Goal: Navigation & Orientation: Find specific page/section

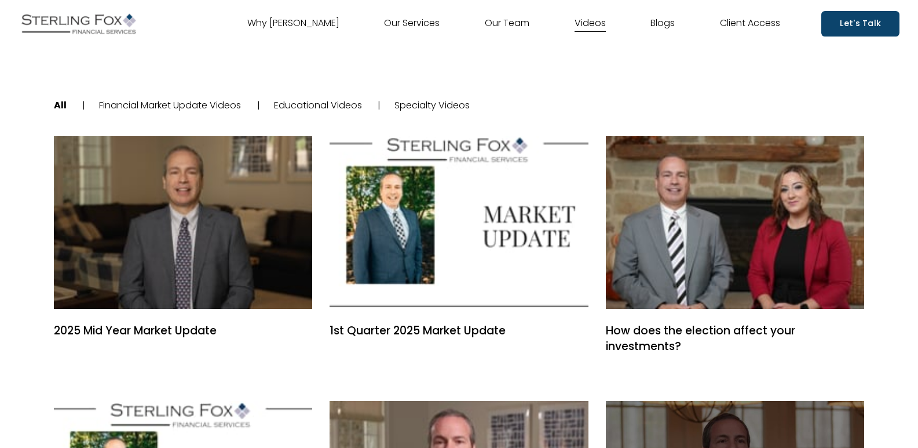
click at [501, 21] on link "Our Team" at bounding box center [507, 23] width 45 height 19
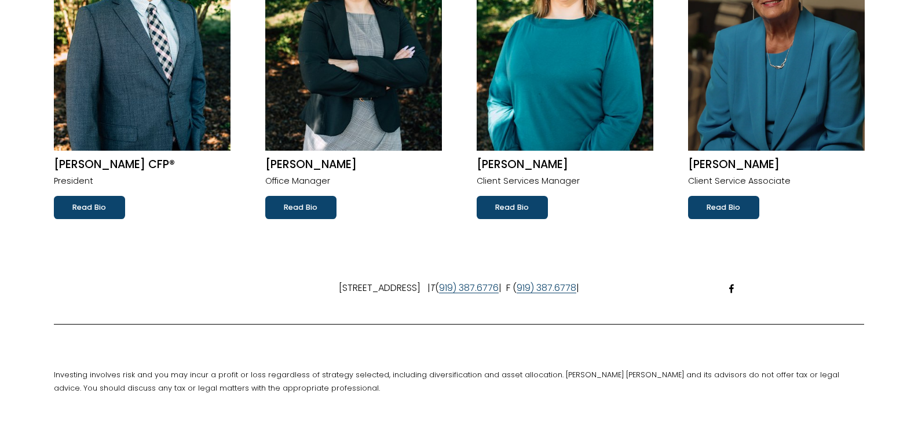
scroll to position [289, 0]
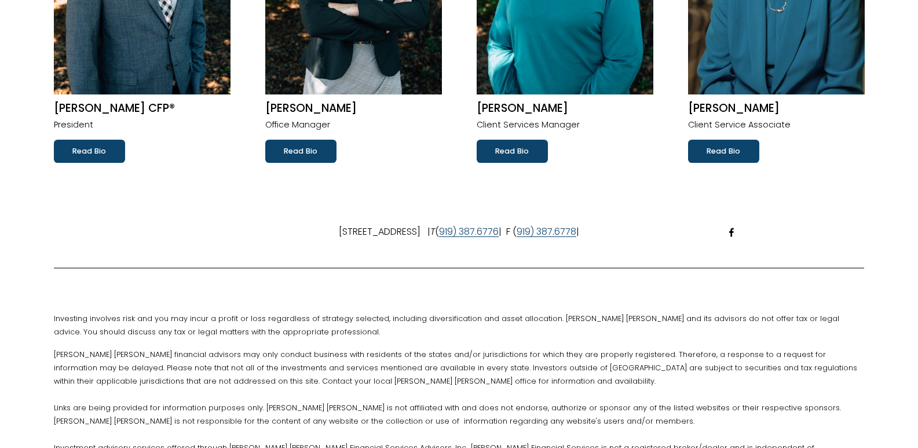
click at [709, 151] on link "Read Bio" at bounding box center [723, 151] width 71 height 23
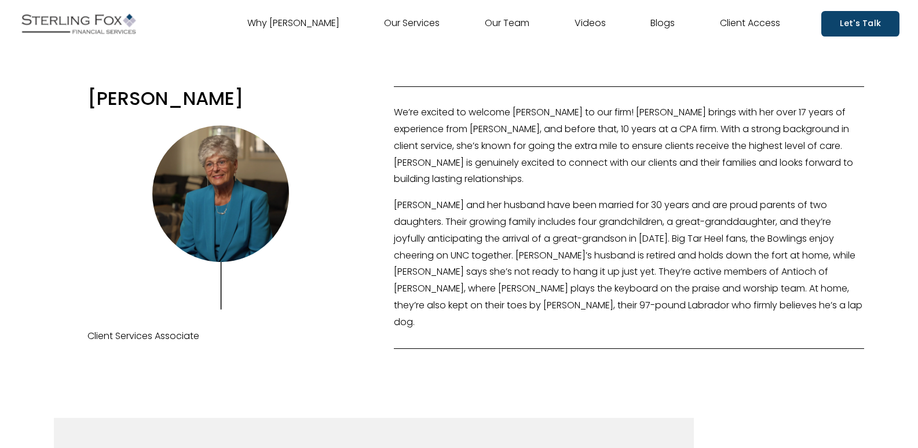
click at [307, 24] on link "Why [PERSON_NAME]" at bounding box center [293, 23] width 92 height 19
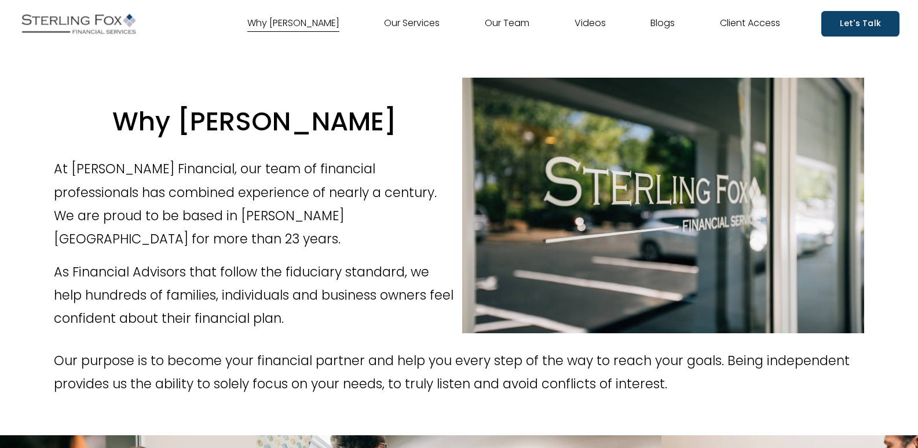
click at [408, 27] on link "Our Services" at bounding box center [412, 23] width 56 height 19
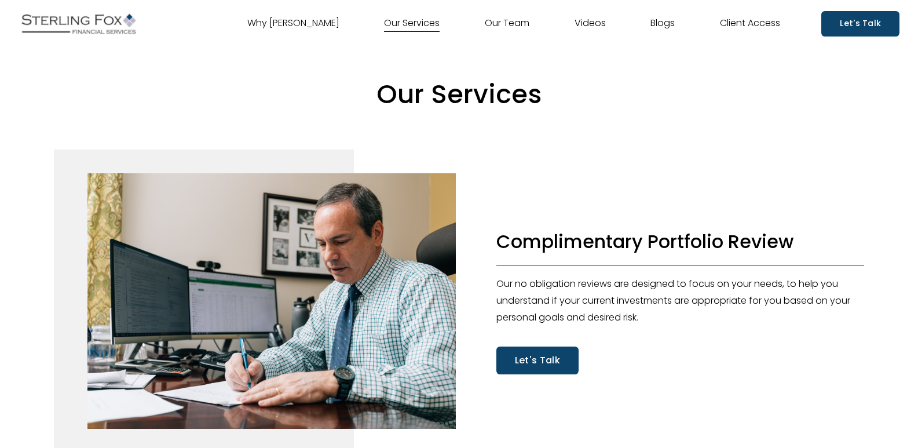
click at [661, 23] on link "Blogs" at bounding box center [662, 23] width 24 height 19
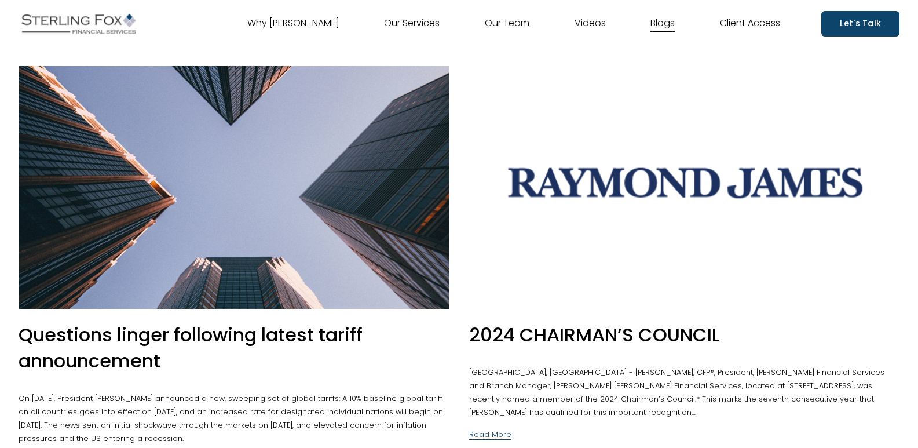
click at [744, 21] on link "Client Access" at bounding box center [750, 23] width 60 height 19
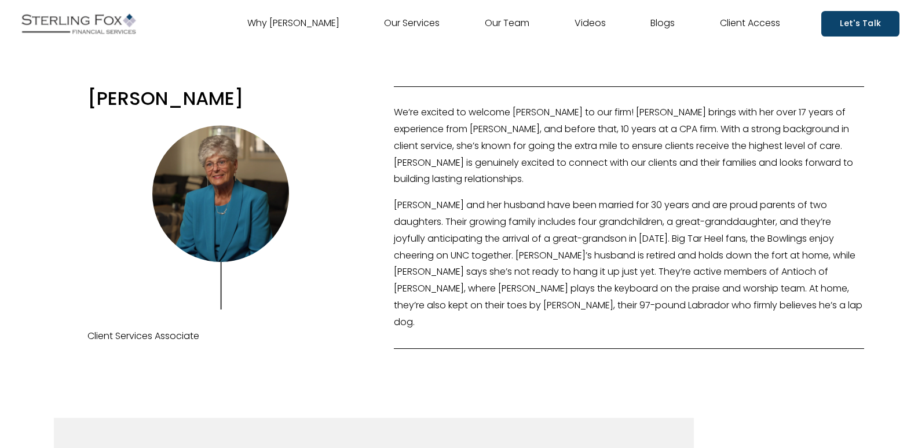
click at [511, 23] on link "Our Team" at bounding box center [507, 23] width 45 height 19
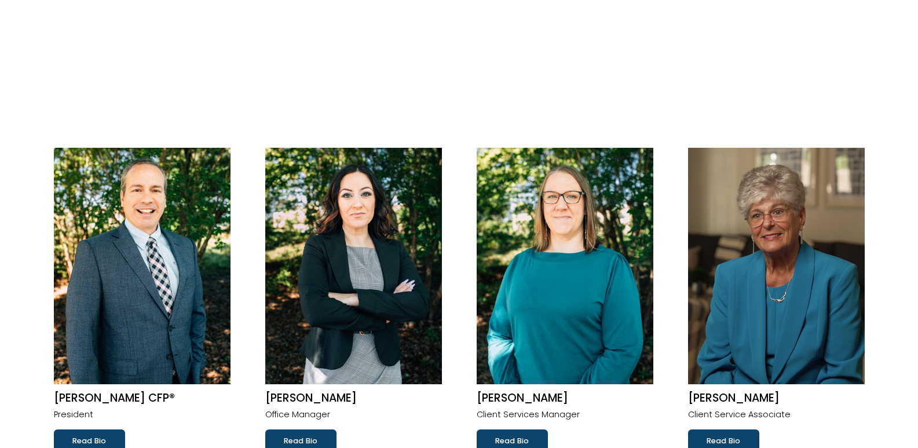
scroll to position [289, 0]
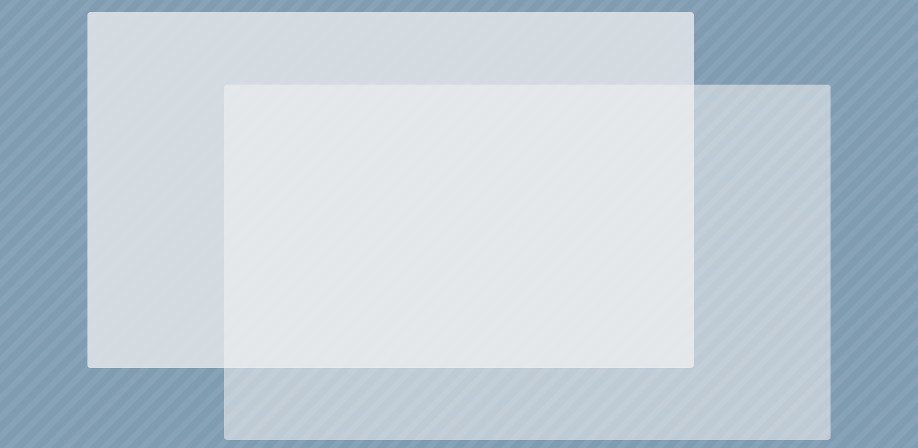
scroll to position [1216, 0]
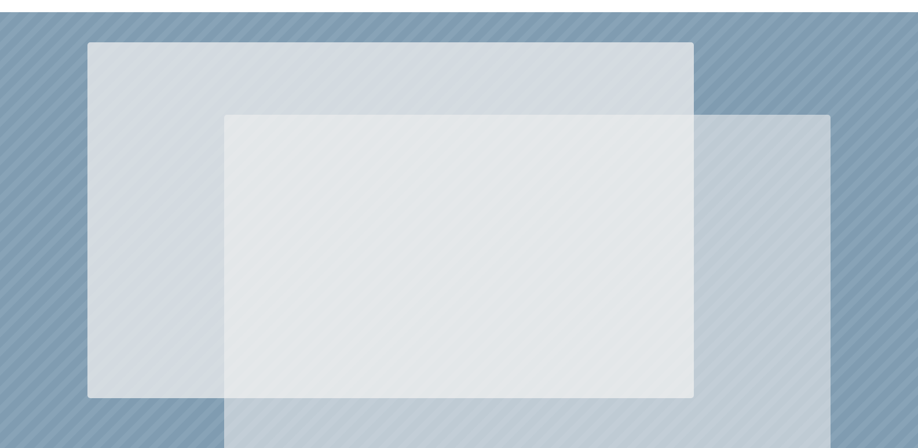
click at [780, 35] on div at bounding box center [459, 256] width 918 height 488
click at [313, 34] on div at bounding box center [459, 256] width 918 height 488
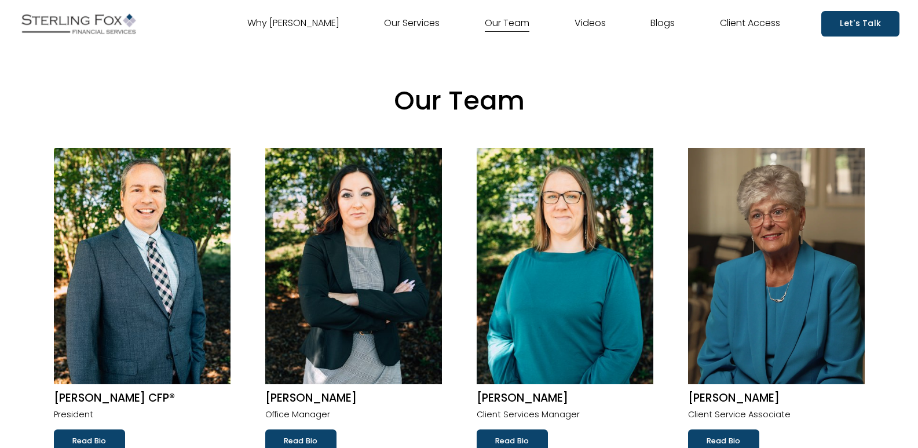
scroll to position [174, 0]
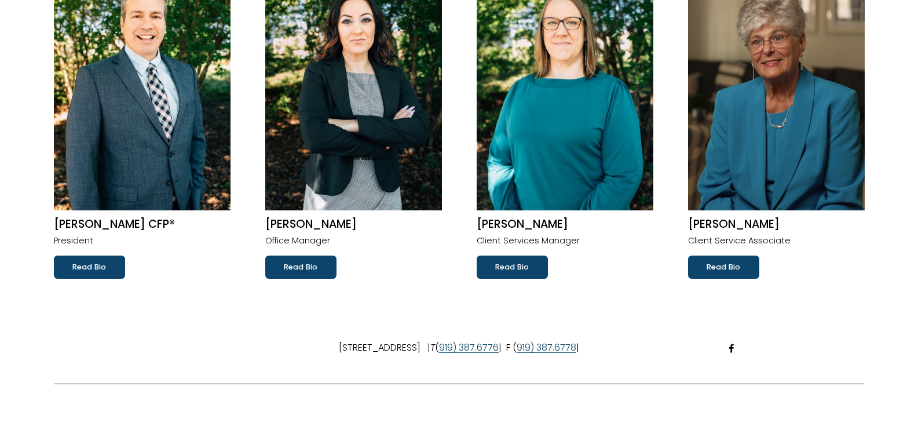
click at [734, 272] on link "Read Bio" at bounding box center [723, 266] width 71 height 23
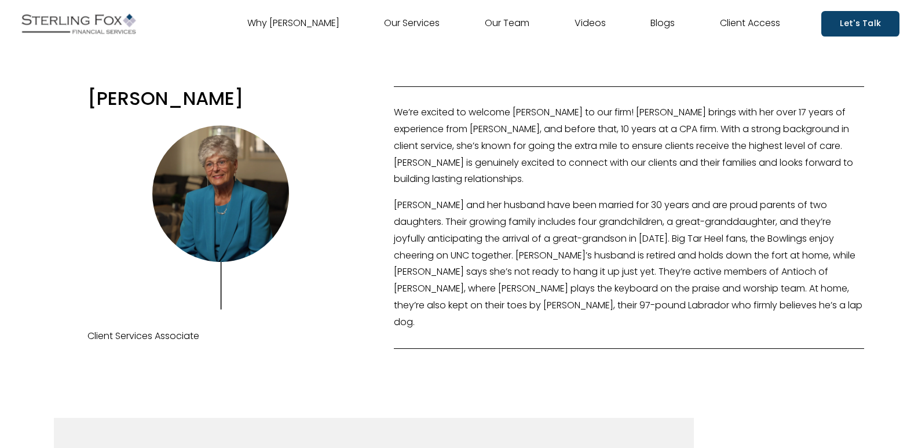
click at [237, 188] on div at bounding box center [220, 193] width 137 height 137
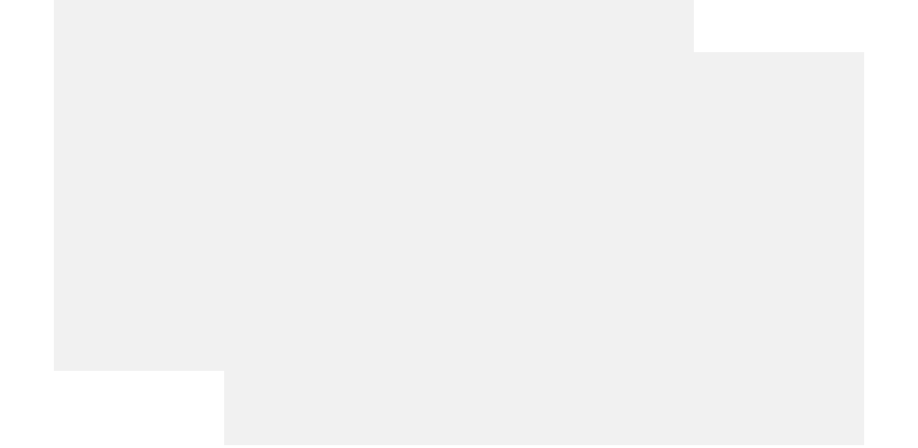
scroll to position [579, 0]
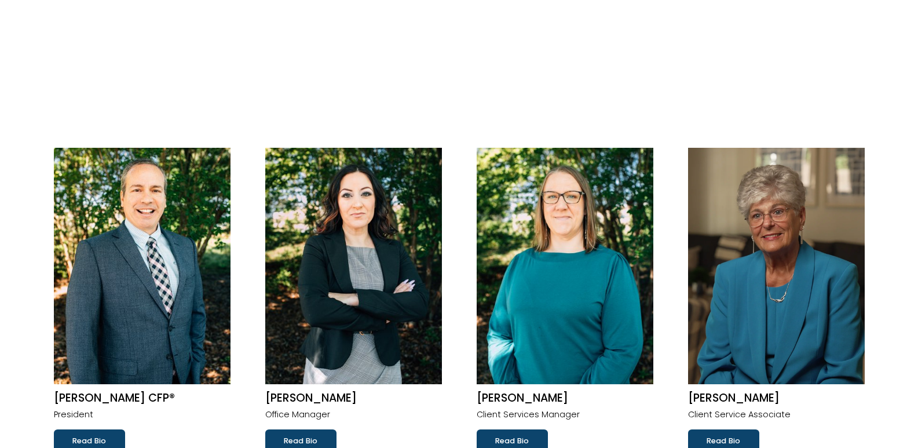
scroll to position [174, 0]
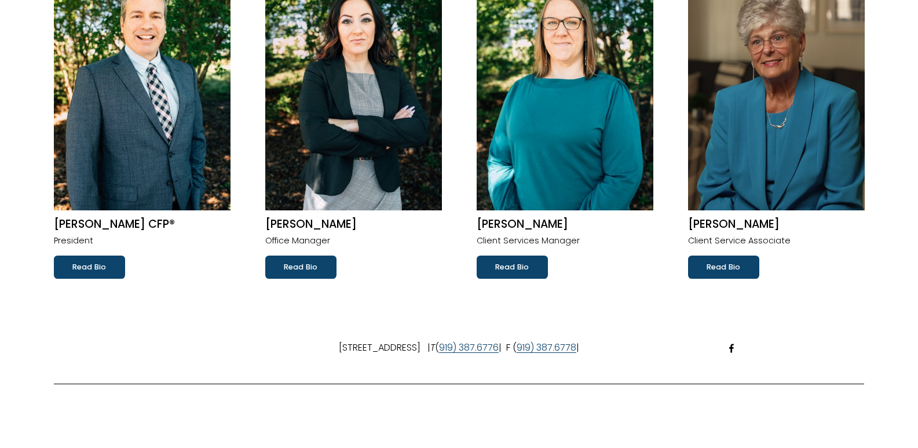
click at [308, 265] on link "Read Bio" at bounding box center [300, 266] width 71 height 23
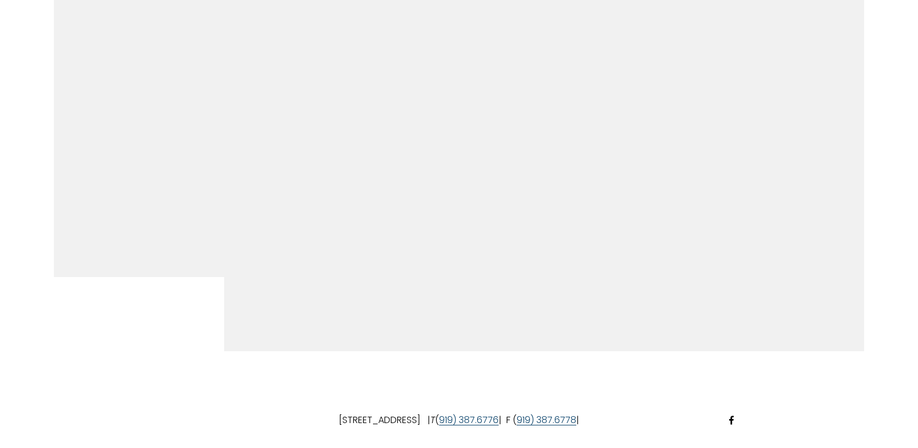
scroll to position [579, 0]
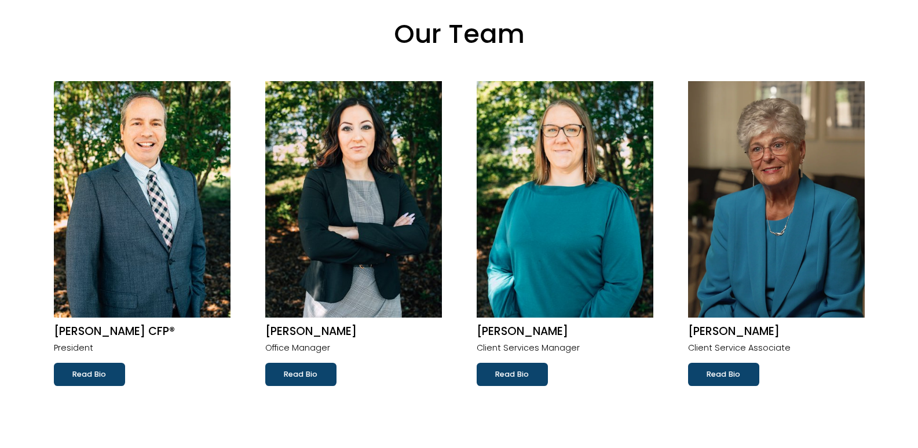
scroll to position [232, 0]
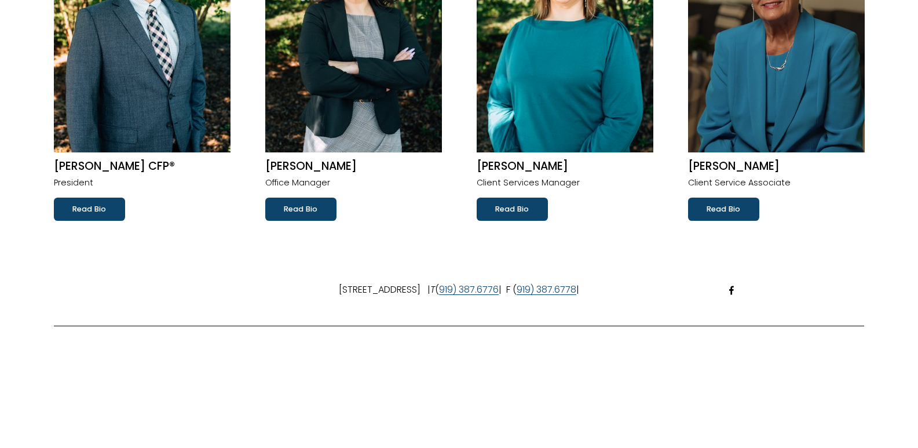
click at [718, 208] on link "Read Bio" at bounding box center [723, 208] width 71 height 23
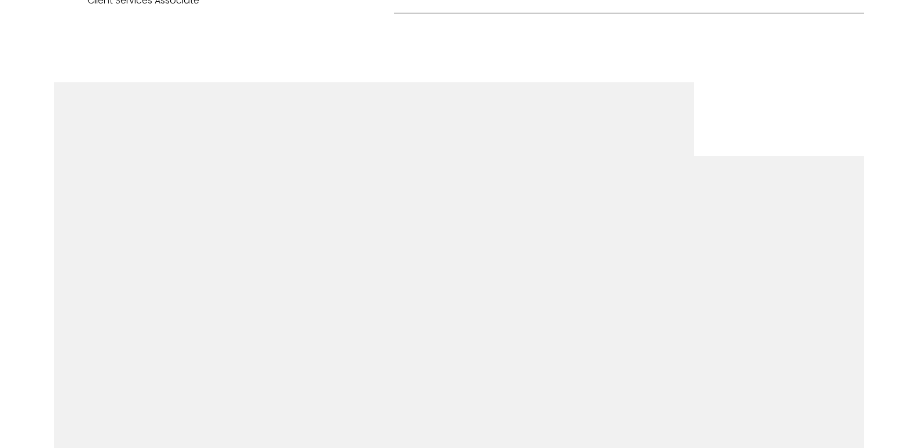
scroll to position [463, 0]
